Goal: Use online tool/utility

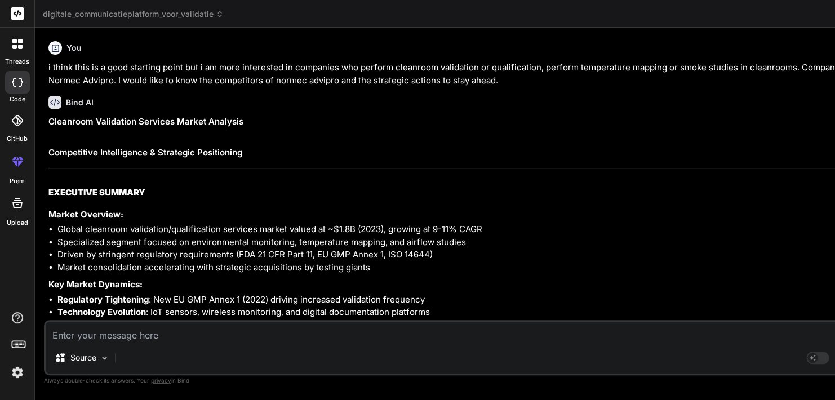
scroll to position [931, 0]
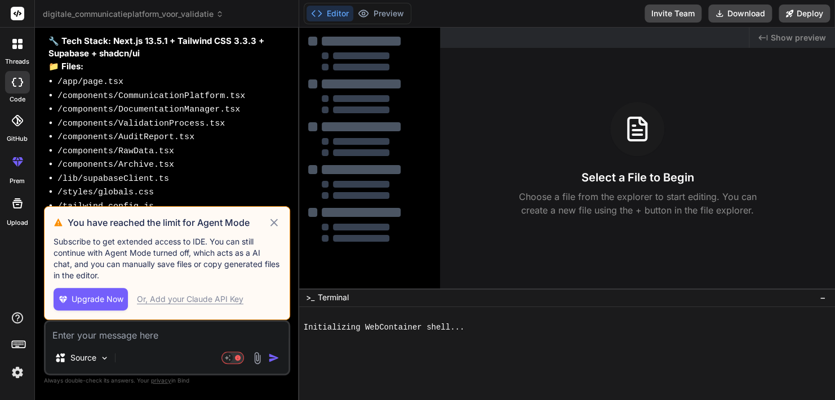
scroll to position [1964, 0]
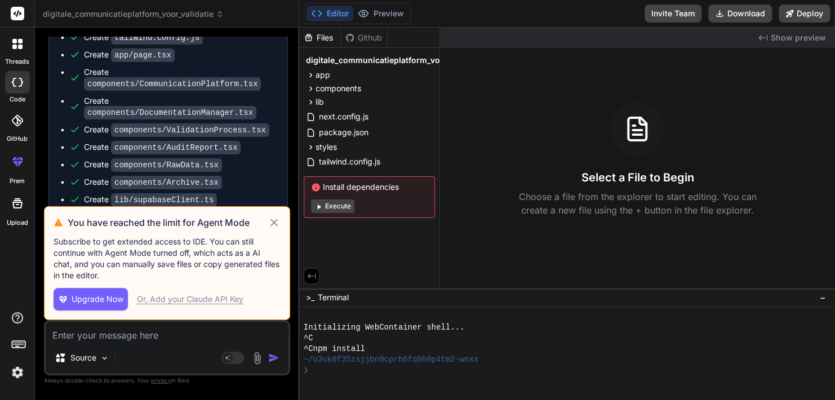
click at [275, 221] on icon at bounding box center [274, 223] width 13 height 14
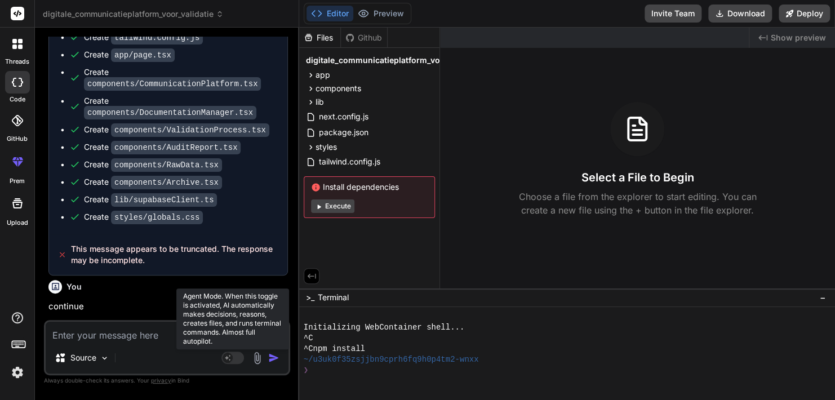
click at [228, 360] on rect at bounding box center [228, 358] width 10 height 10
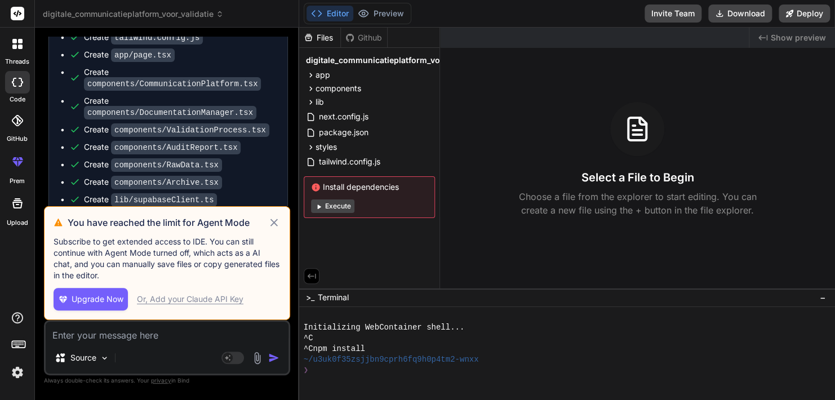
click at [272, 226] on icon at bounding box center [274, 223] width 13 height 14
type textarea "x"
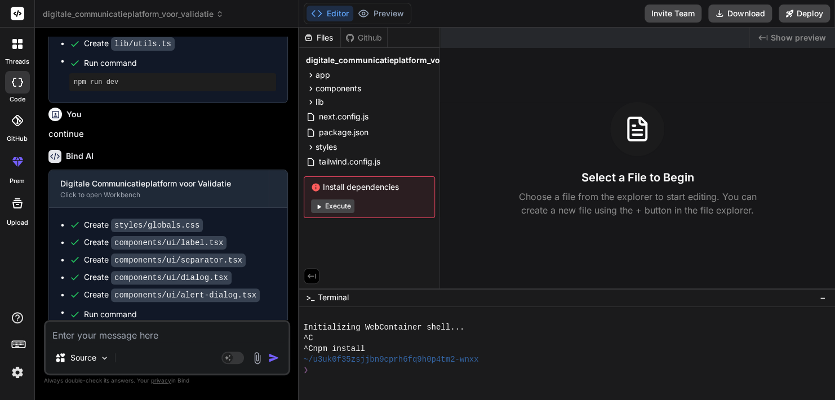
scroll to position [2411, 0]
